Goal: Task Accomplishment & Management: Use online tool/utility

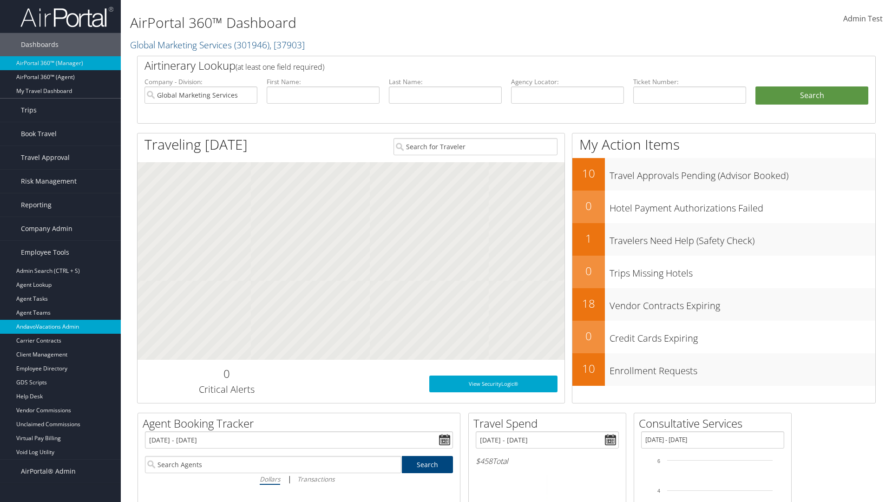
click at [60, 327] on link "AndavoVacations Admin" at bounding box center [60, 327] width 121 height 14
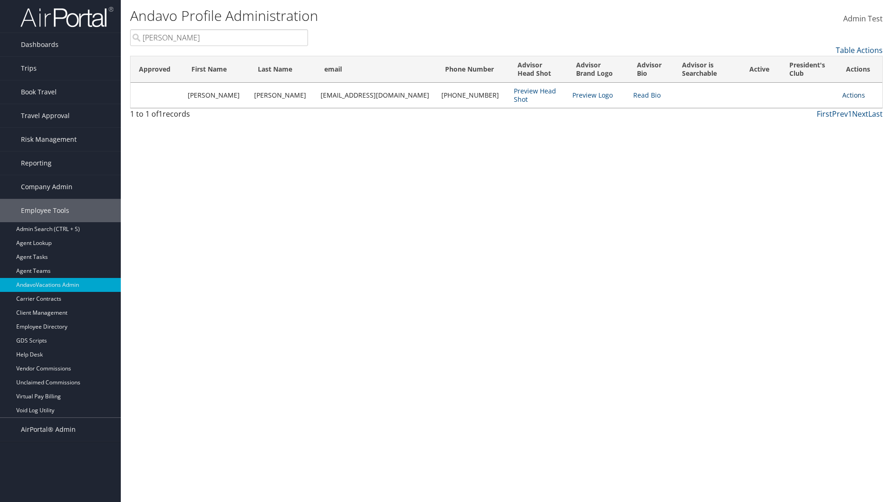
type input "[PERSON_NAME]"
click at [849, 95] on link "Actions" at bounding box center [853, 95] width 23 height 9
click at [807, 156] on link "Remove from President's Club" at bounding box center [806, 156] width 101 height 16
